Goal: Information Seeking & Learning: Check status

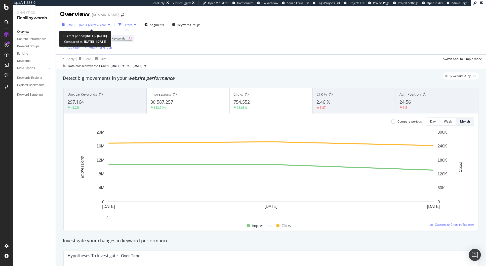
click at [106, 23] on span "vs Prev. Year" at bounding box center [97, 25] width 17 height 4
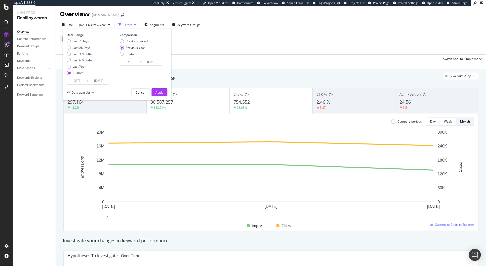
click at [192, 51] on div "Device = All and Country = All and Keywords = All Add Filter Add Filter Group" at bounding box center [271, 42] width 422 height 23
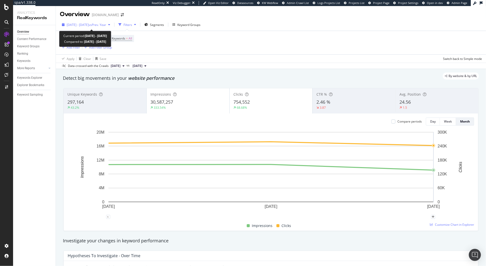
click at [112, 24] on div "button" at bounding box center [109, 24] width 6 height 3
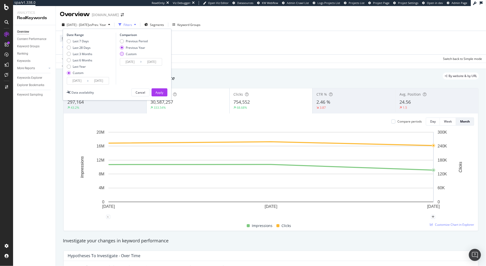
click at [133, 54] on div "Custom" at bounding box center [131, 54] width 11 height 4
click at [131, 48] on div "Previous Year" at bounding box center [135, 48] width 19 height 4
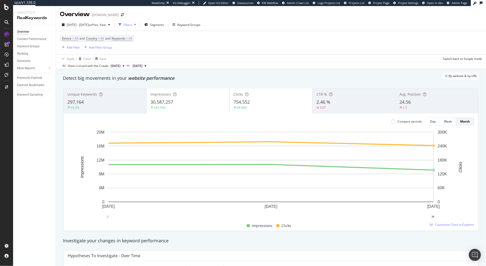
click at [198, 52] on div "Device = All and Country = All and Keywords = All Add Filter Add Filter Group" at bounding box center [271, 42] width 422 height 23
click at [112, 24] on div "button" at bounding box center [109, 24] width 6 height 3
